Goal: Task Accomplishment & Management: Use online tool/utility

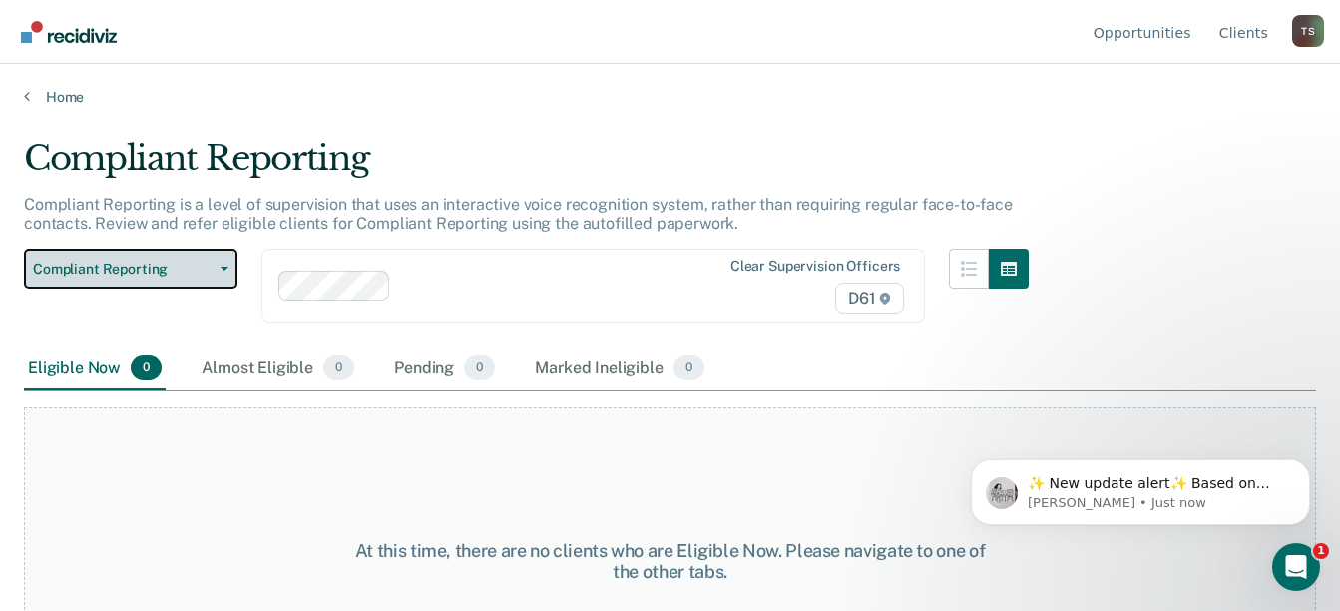
click at [208, 275] on span "Compliant Reporting" at bounding box center [123, 268] width 180 height 17
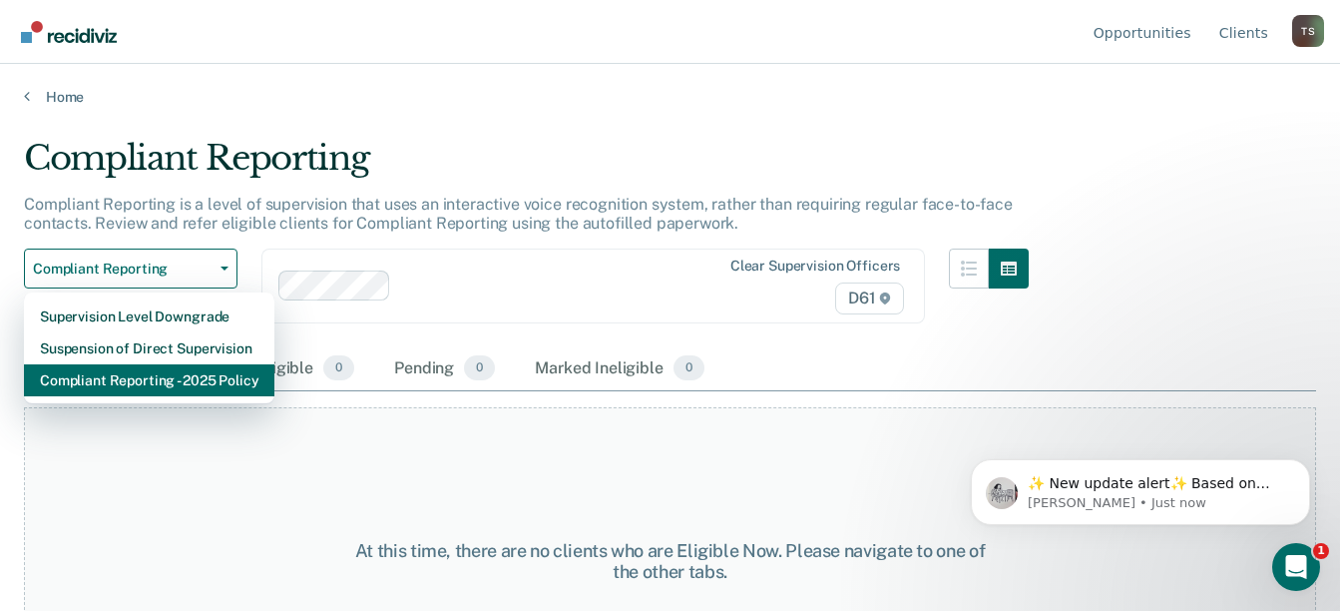
click at [207, 379] on div "Compliant Reporting - 2025 Policy" at bounding box center [149, 380] width 219 height 32
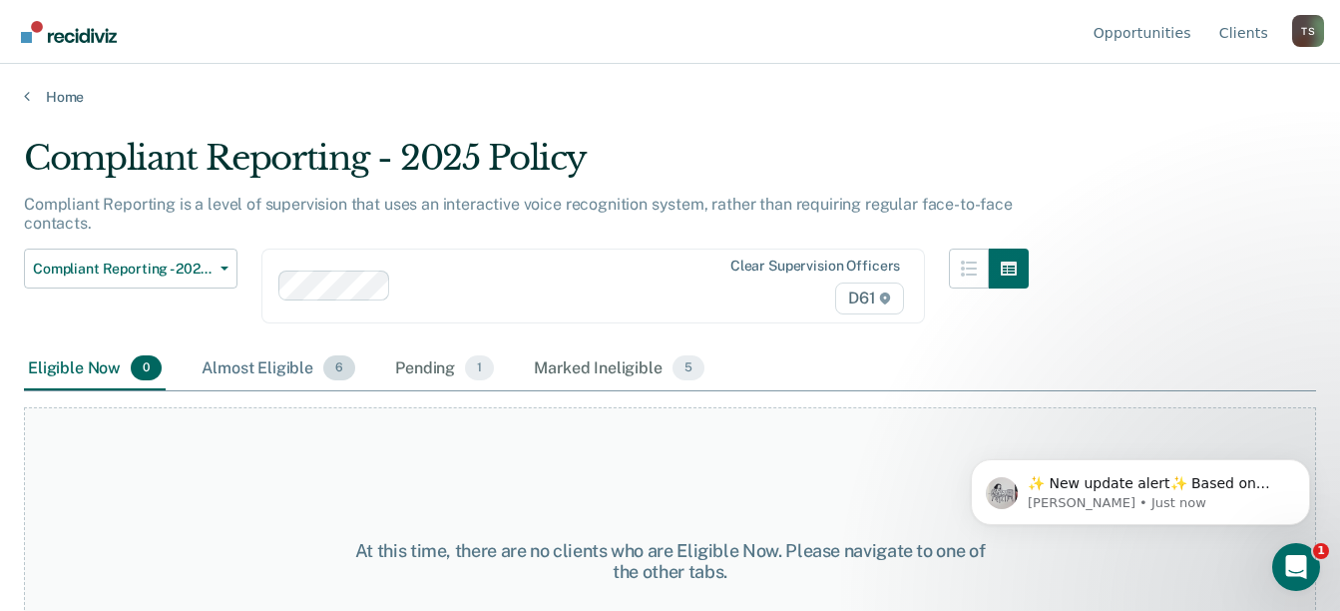
click at [288, 364] on div "Almost Eligible 6" at bounding box center [279, 369] width 162 height 44
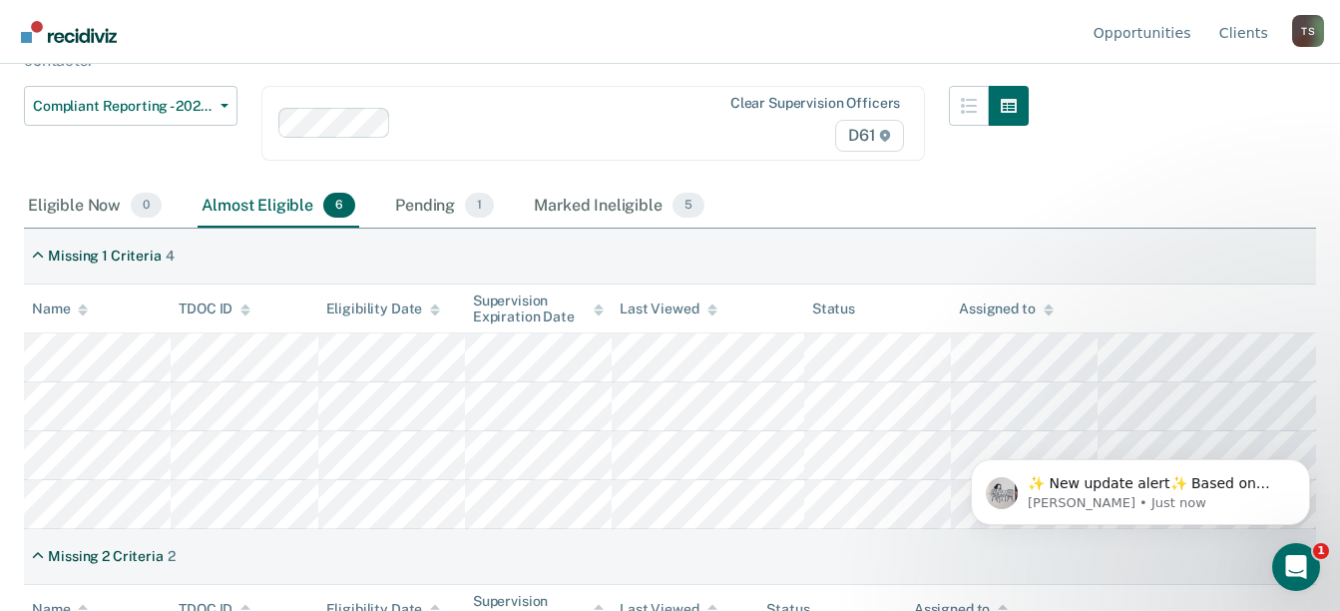
scroll to position [200, 0]
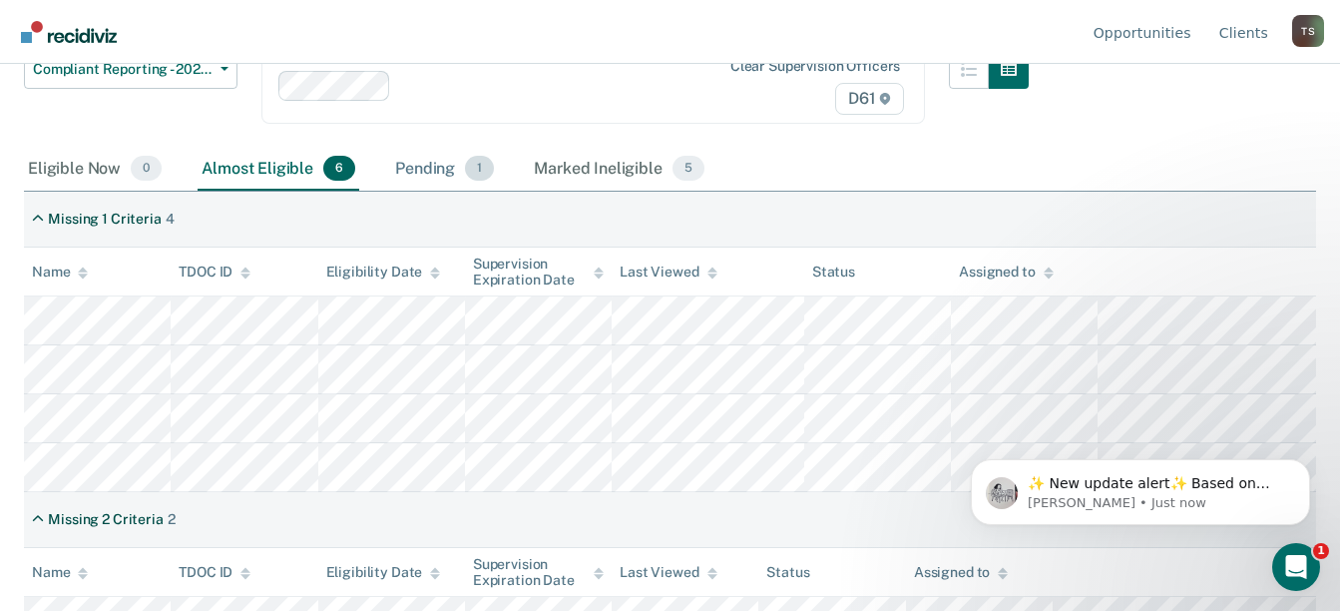
click at [435, 172] on div "Pending 1" at bounding box center [444, 170] width 107 height 44
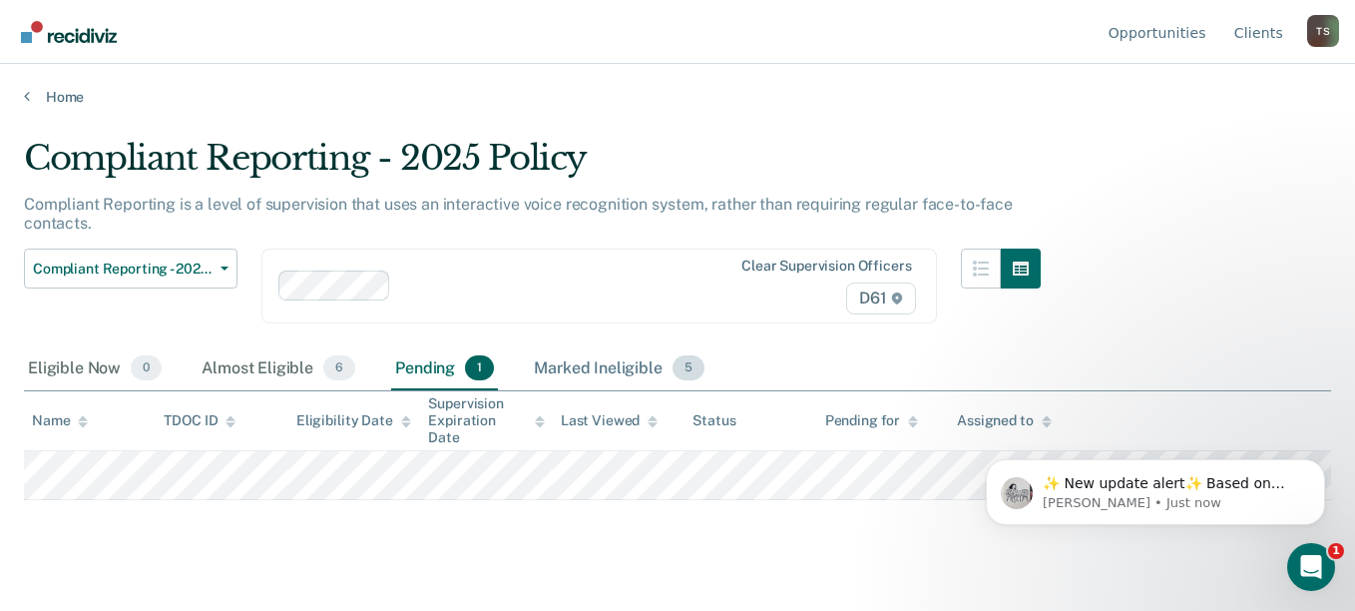
click at [608, 361] on div "Marked Ineligible 5" at bounding box center [619, 369] width 179 height 44
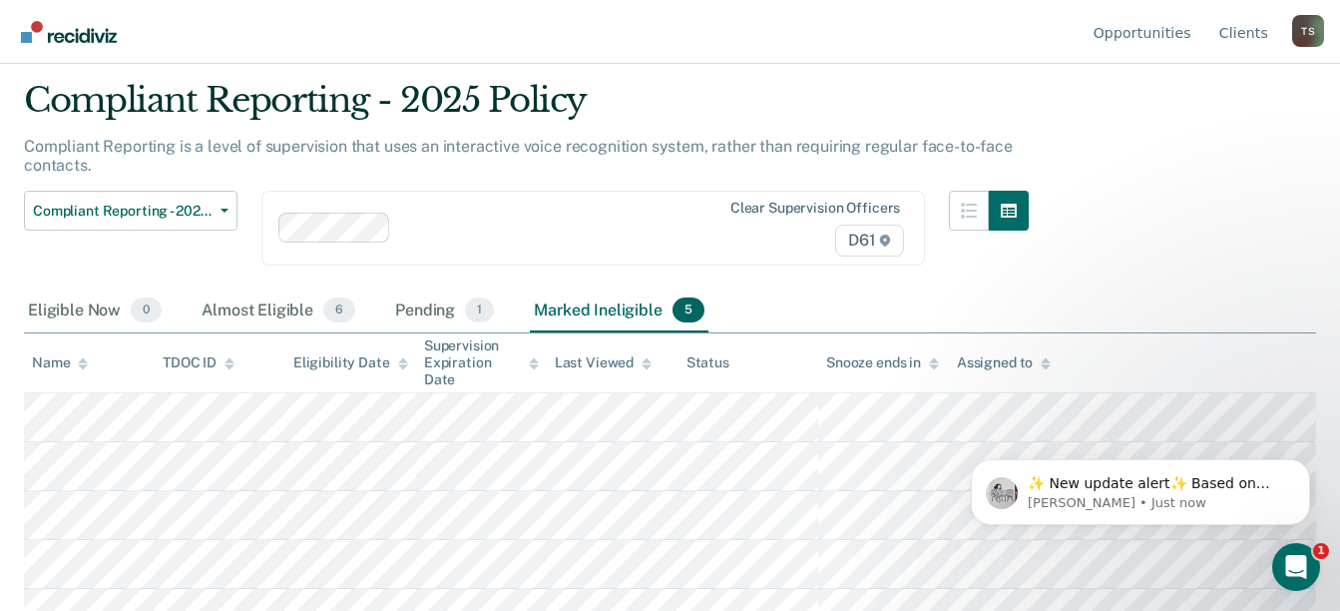
scroll to position [85, 0]
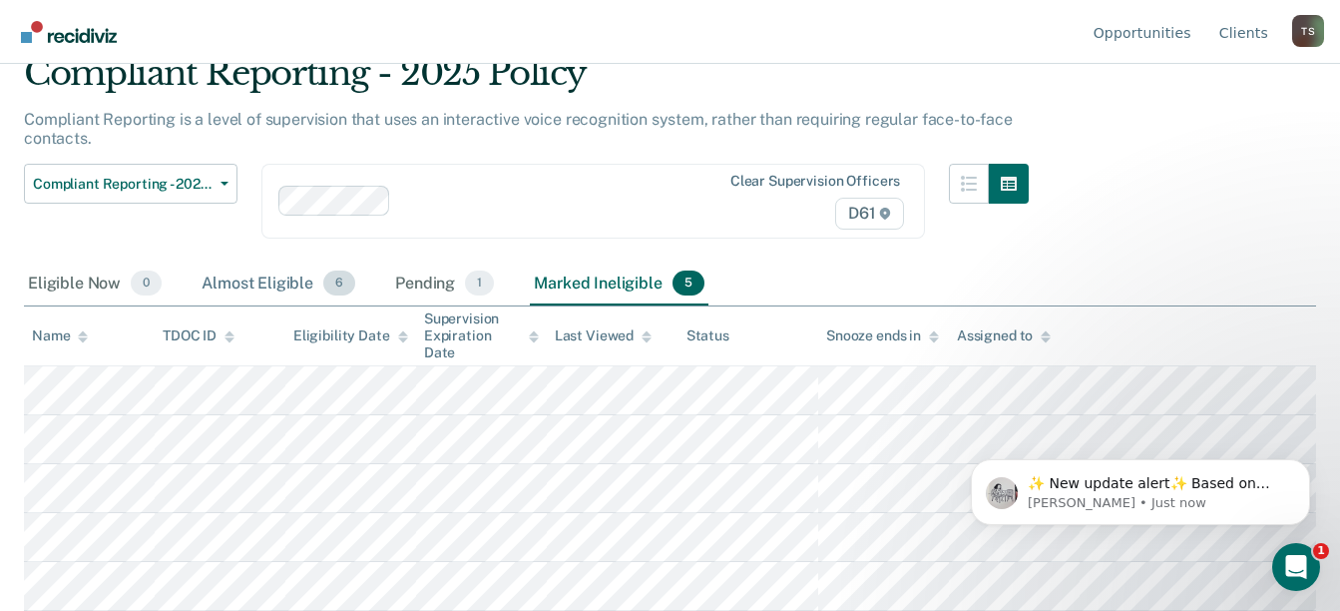
click at [262, 280] on div "Almost Eligible 6" at bounding box center [279, 284] width 162 height 44
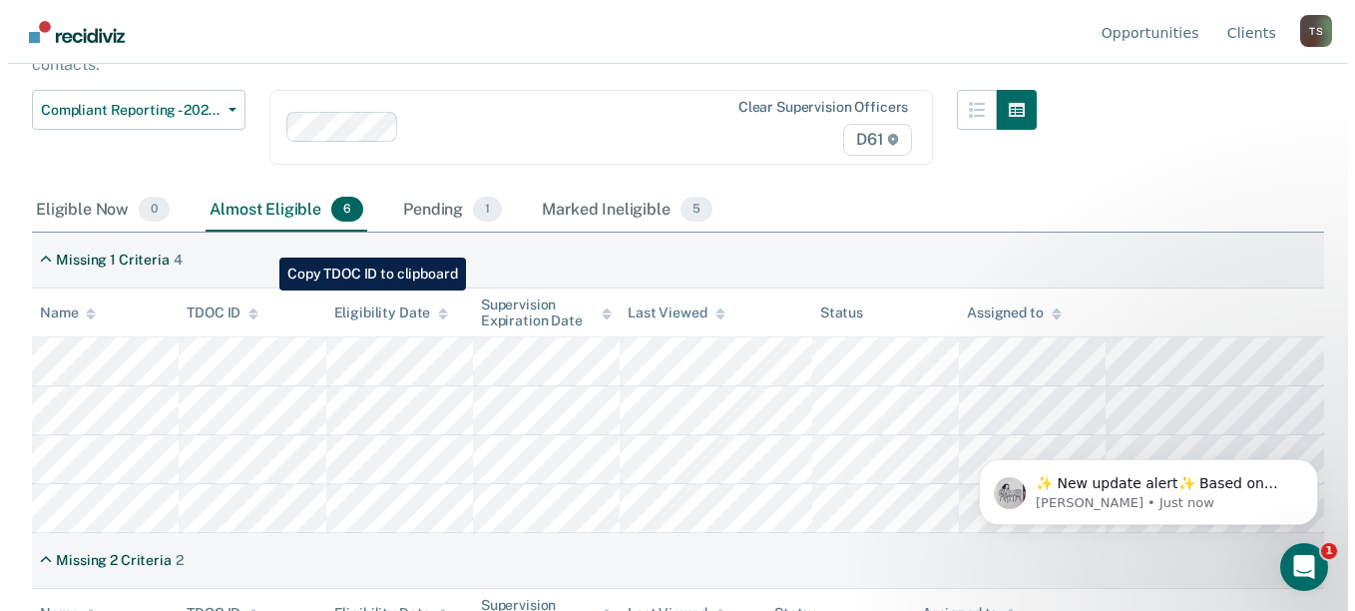
scroll to position [0, 0]
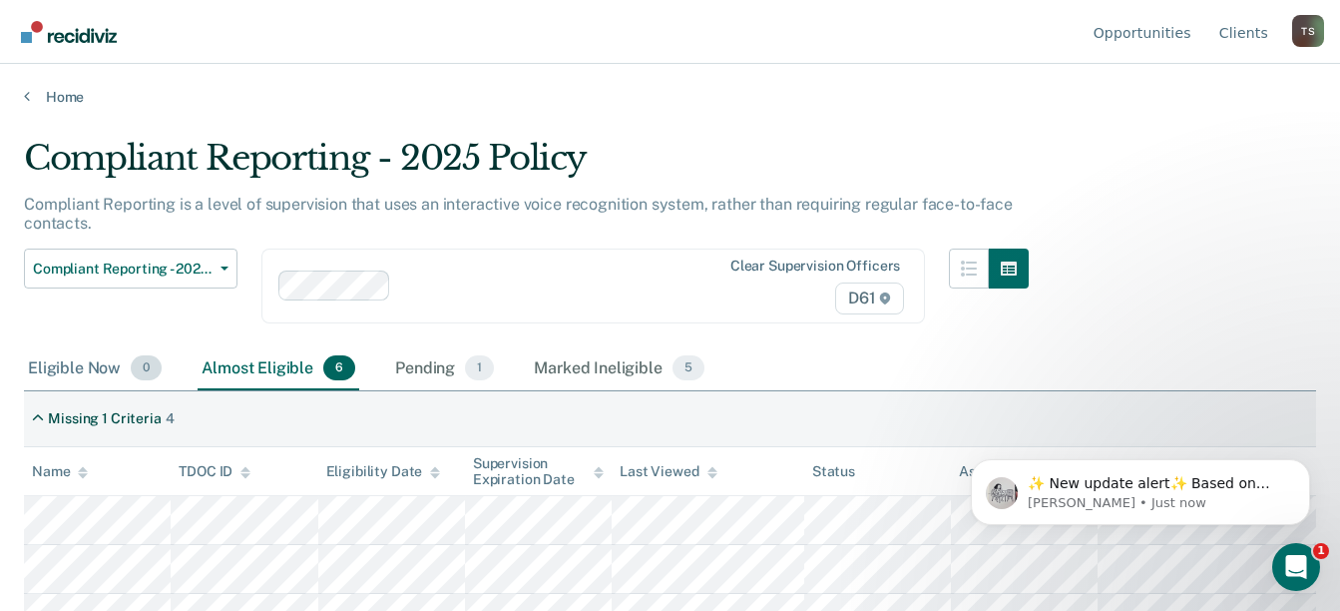
click at [118, 362] on div "Eligible Now 0" at bounding box center [95, 369] width 142 height 44
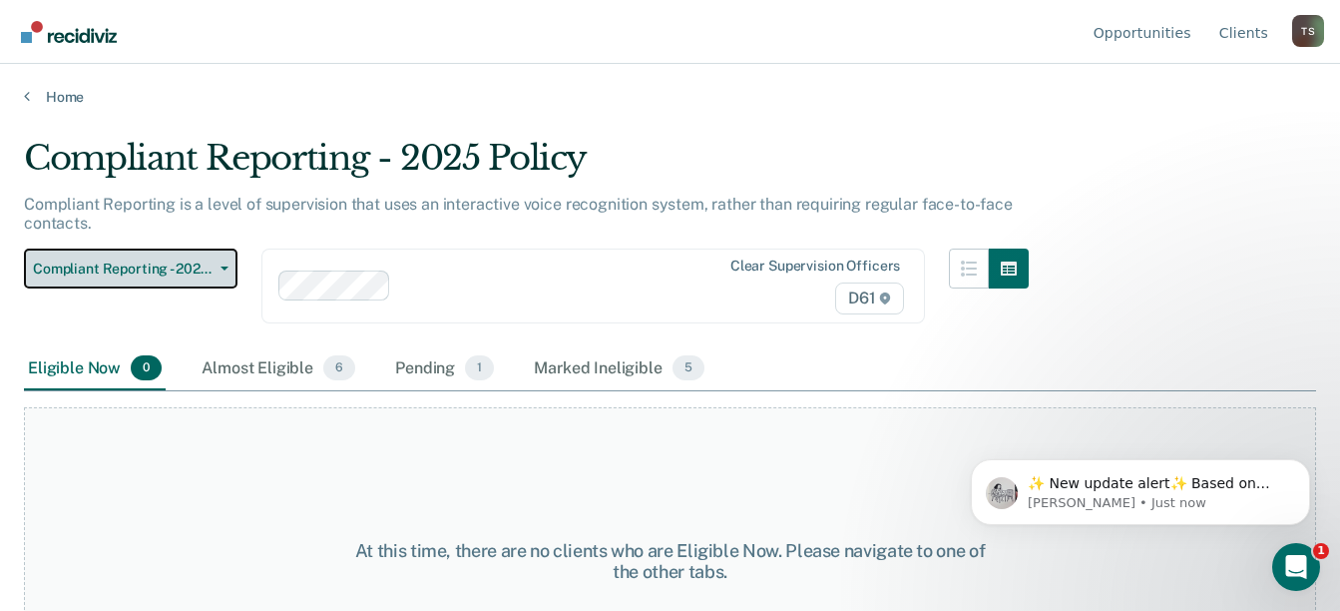
click at [217, 268] on span "button" at bounding box center [221, 268] width 16 height 4
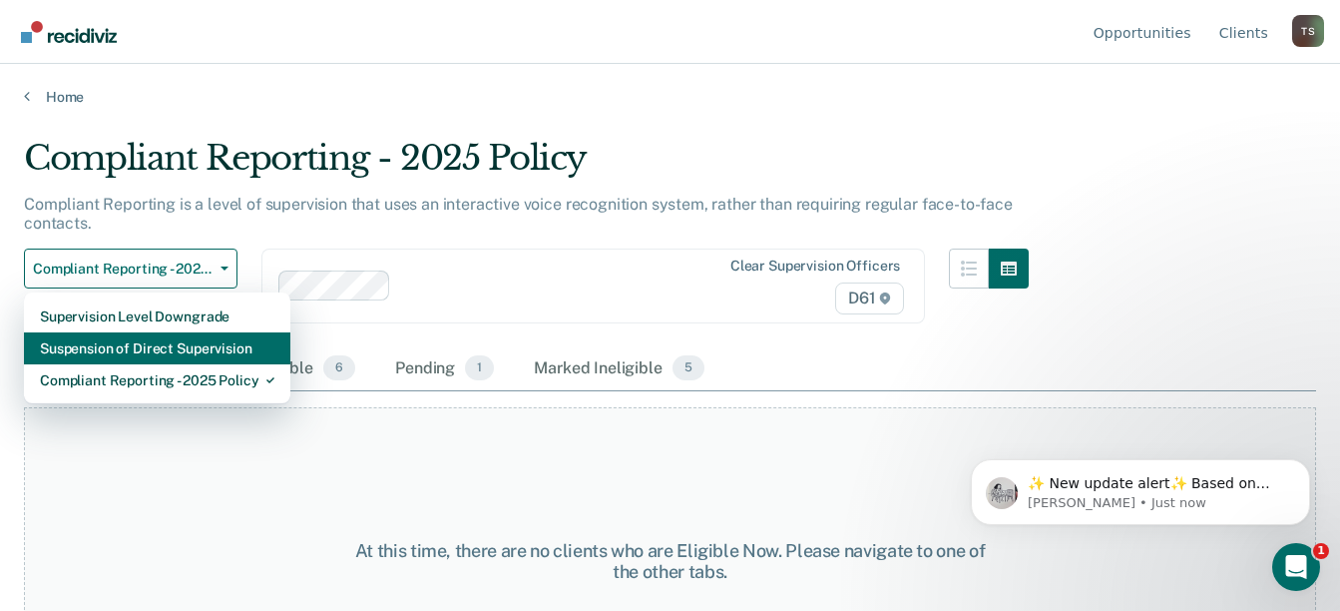
click at [231, 345] on div "Suspension of Direct Supervision" at bounding box center [157, 348] width 235 height 32
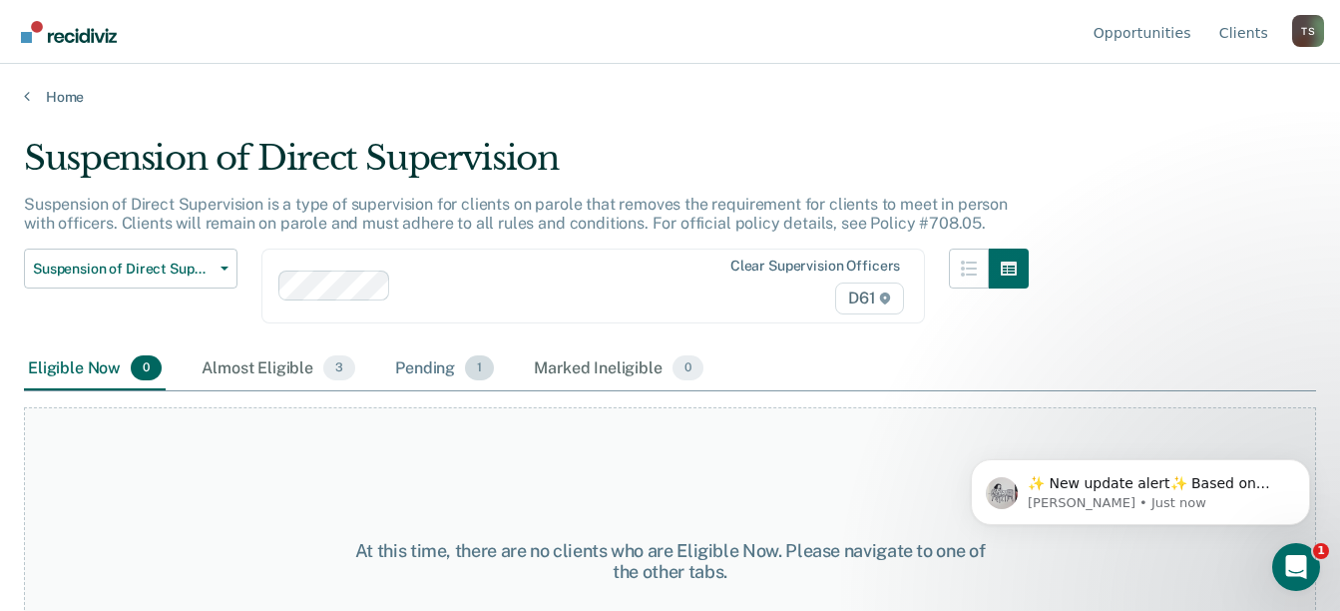
click at [442, 361] on div "Pending 1" at bounding box center [444, 369] width 107 height 44
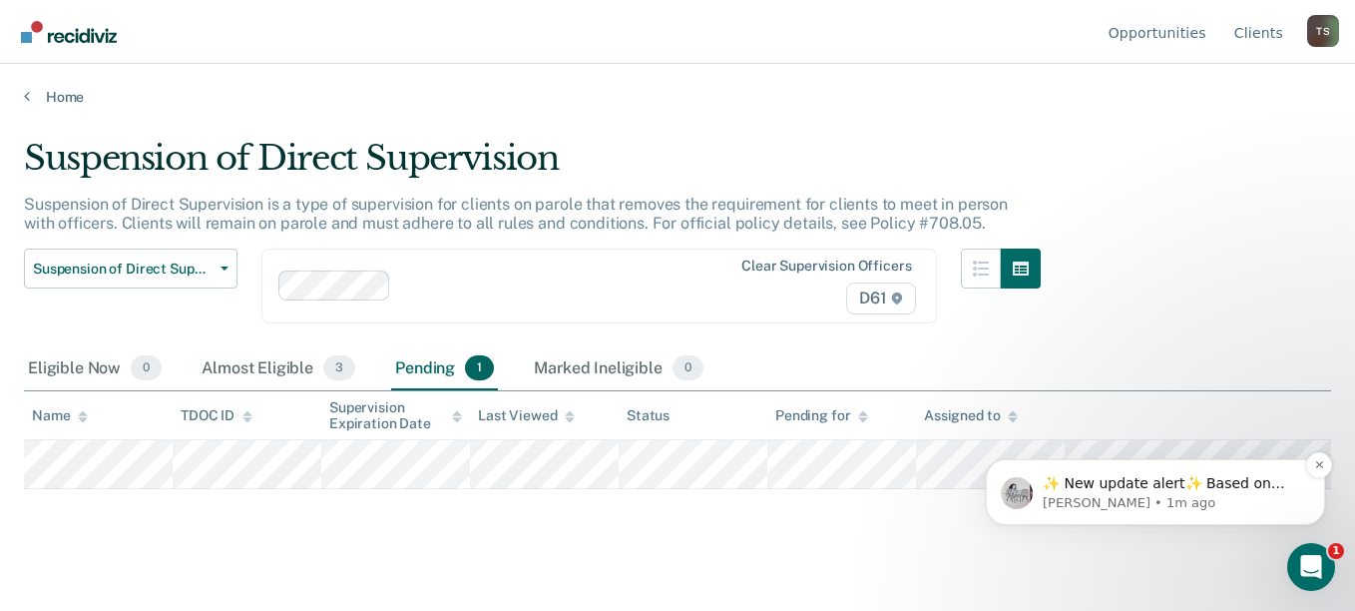
click at [1153, 494] on p "[PERSON_NAME] • 1m ago" at bounding box center [1171, 503] width 257 height 18
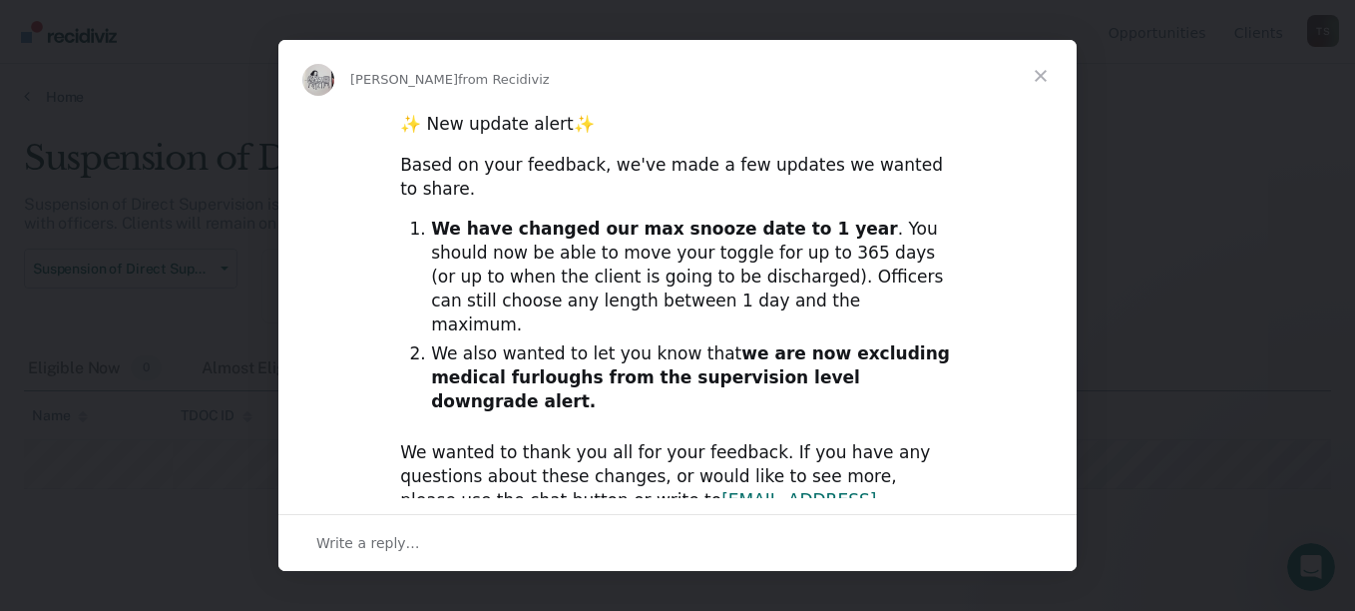
click at [1043, 76] on span "Close" at bounding box center [1041, 76] width 72 height 72
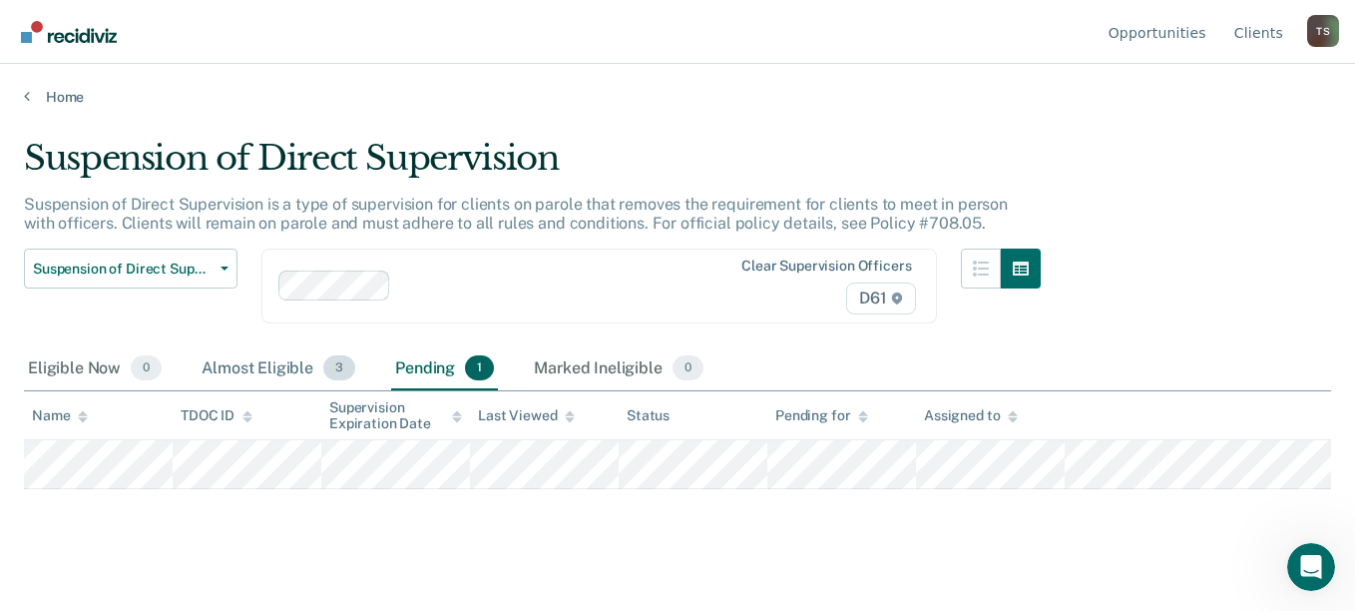
click at [283, 374] on div "Almost Eligible 3" at bounding box center [279, 369] width 162 height 44
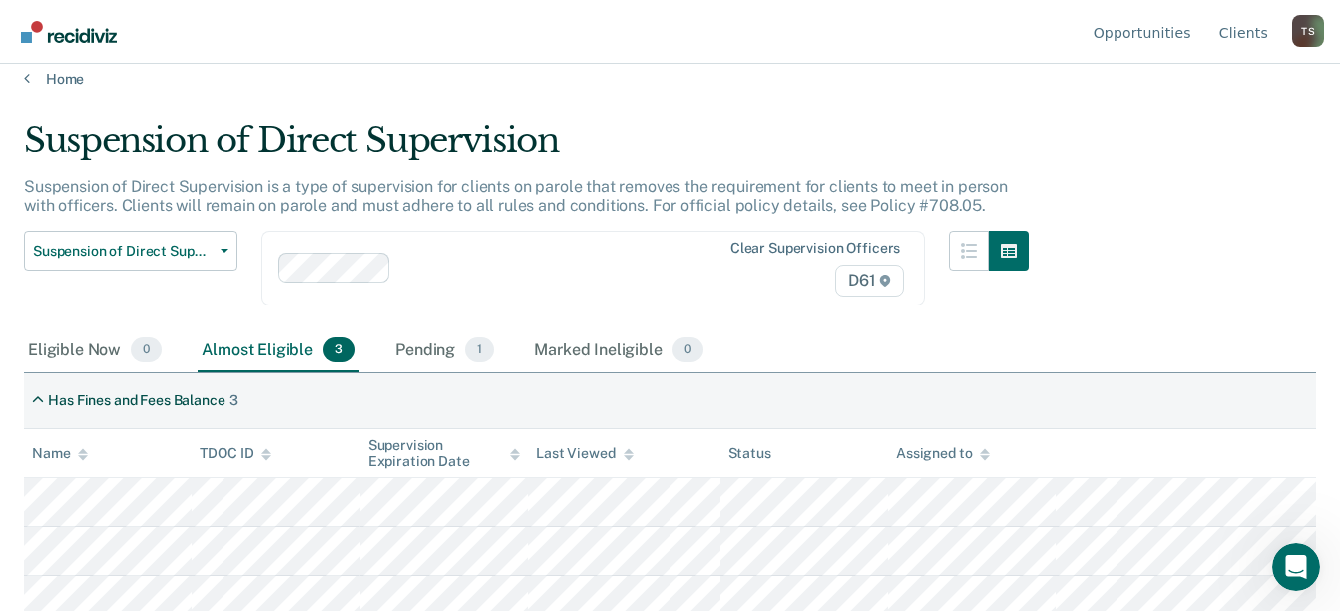
scroll to position [32, 0]
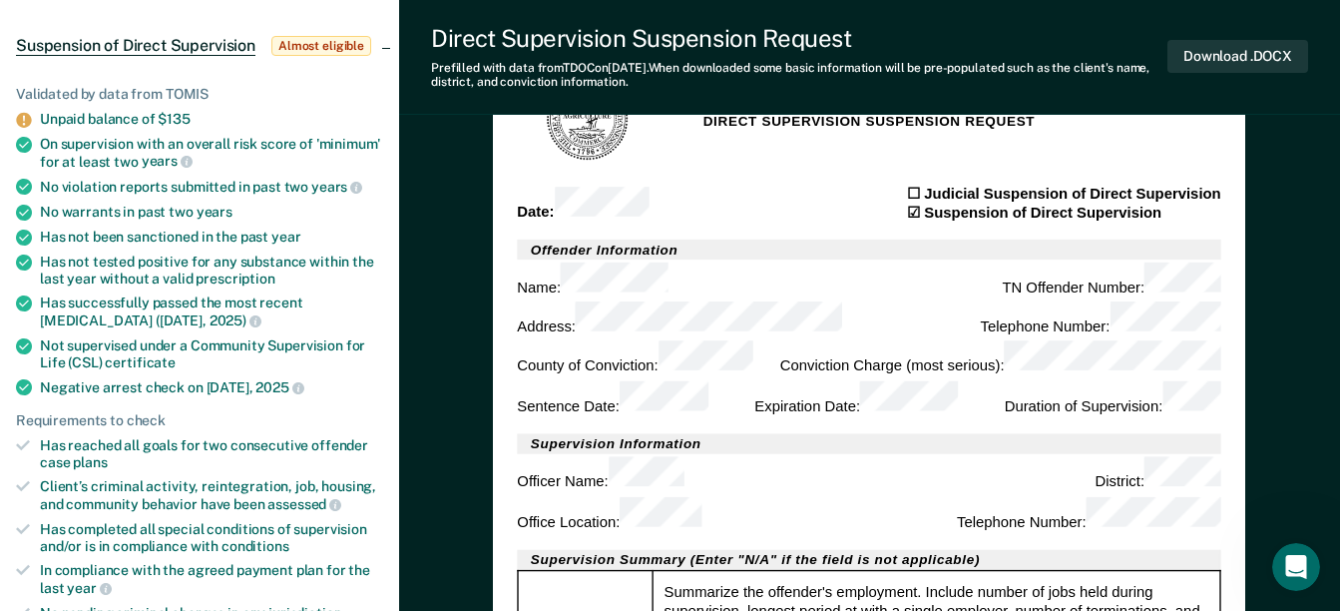
scroll to position [200, 0]
